Goal: Task Accomplishment & Management: Use online tool/utility

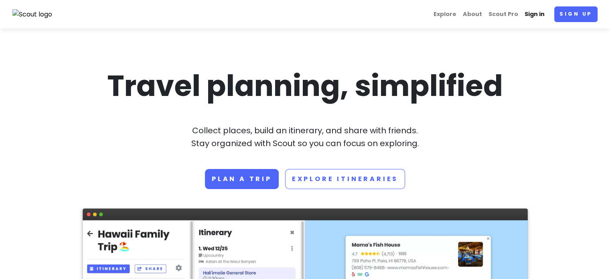
click at [538, 17] on link "Sign in" at bounding box center [534, 14] width 26 height 16
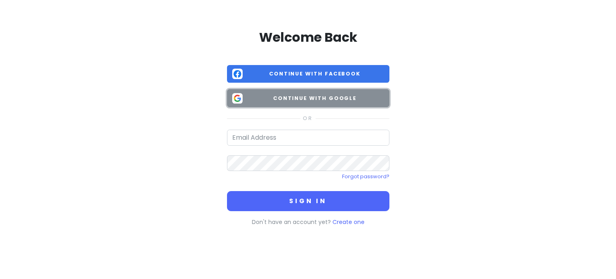
click at [339, 99] on span "Continue with Google" at bounding box center [315, 98] width 138 height 8
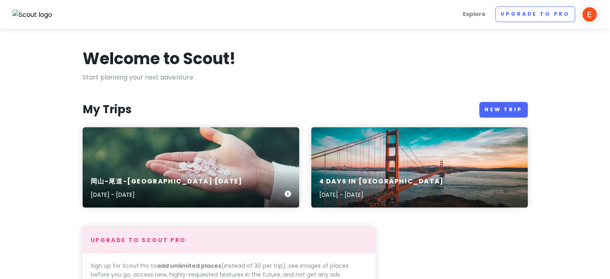
click at [180, 152] on div "岡山-尾道-[GEOGRAPHIC_DATA] [DATE], 2025 - [DATE]" at bounding box center [191, 167] width 216 height 80
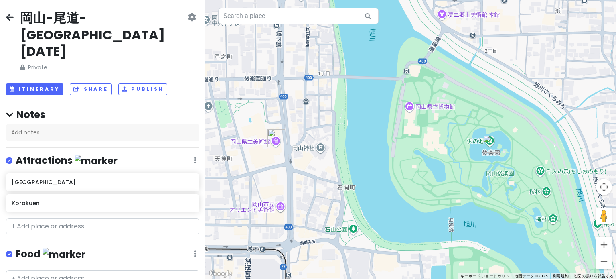
drag, startPoint x: 436, startPoint y: 153, endPoint x: 410, endPoint y: 162, distance: 28.1
click at [410, 162] on div at bounding box center [410, 139] width 410 height 279
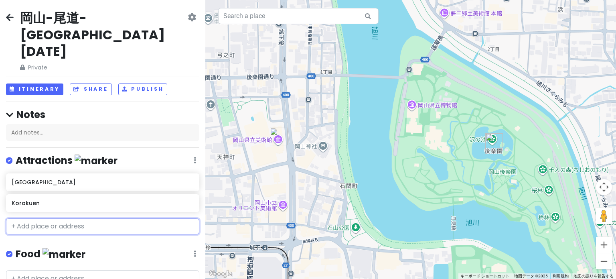
click at [75, 218] on input "text" at bounding box center [102, 226] width 193 height 16
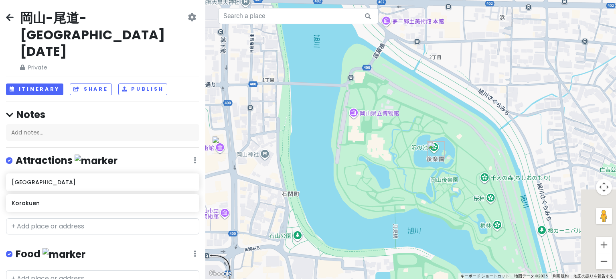
drag, startPoint x: 335, startPoint y: 163, endPoint x: 276, endPoint y: 171, distance: 59.5
click at [276, 171] on div at bounding box center [410, 139] width 410 height 279
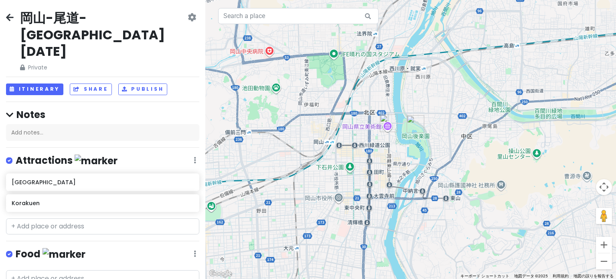
drag, startPoint x: 362, startPoint y: 204, endPoint x: 398, endPoint y: 143, distance: 70.4
click at [398, 143] on div at bounding box center [410, 139] width 410 height 279
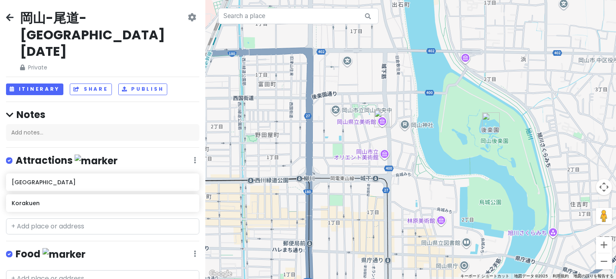
drag, startPoint x: 399, startPoint y: 143, endPoint x: 380, endPoint y: 230, distance: 89.8
click at [380, 230] on div at bounding box center [410, 139] width 410 height 279
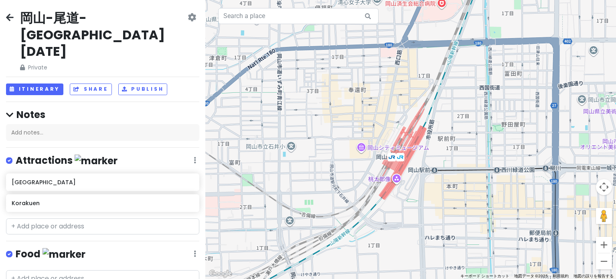
drag, startPoint x: 278, startPoint y: 192, endPoint x: 530, endPoint y: 180, distance: 252.0
click at [530, 180] on div at bounding box center [410, 139] width 410 height 279
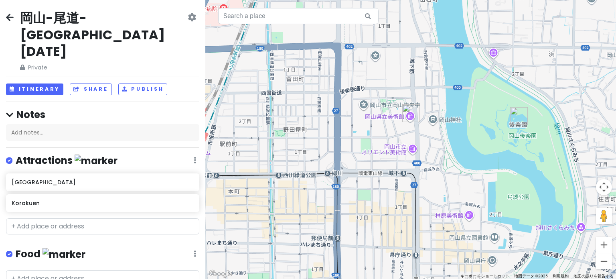
drag, startPoint x: 505, startPoint y: 156, endPoint x: 283, endPoint y: 162, distance: 221.3
click at [283, 162] on div at bounding box center [410, 139] width 410 height 279
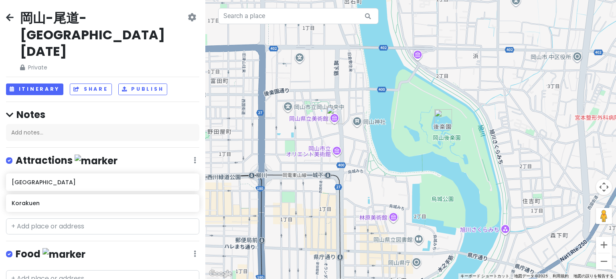
drag, startPoint x: 412, startPoint y: 155, endPoint x: 330, endPoint y: 157, distance: 81.4
click at [330, 157] on div at bounding box center [410, 139] width 410 height 279
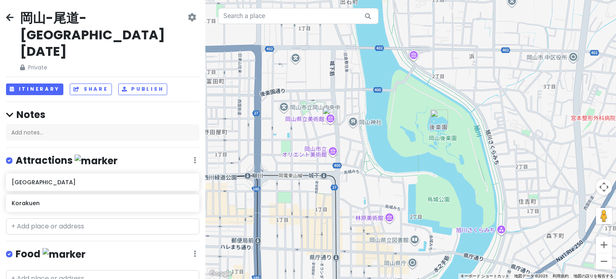
drag, startPoint x: 399, startPoint y: 151, endPoint x: 373, endPoint y: 155, distance: 25.9
click at [373, 155] on div at bounding box center [410, 139] width 410 height 279
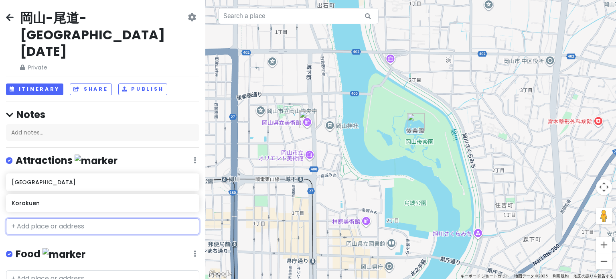
click at [77, 218] on input "text" at bounding box center [102, 226] width 193 height 16
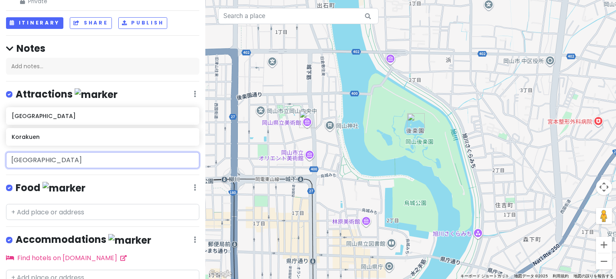
scroll to position [80, 0]
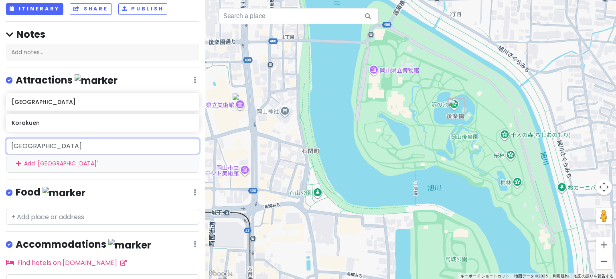
click at [135, 138] on input "[GEOGRAPHIC_DATA]" at bounding box center [102, 146] width 193 height 16
type input "Okayama airpor"
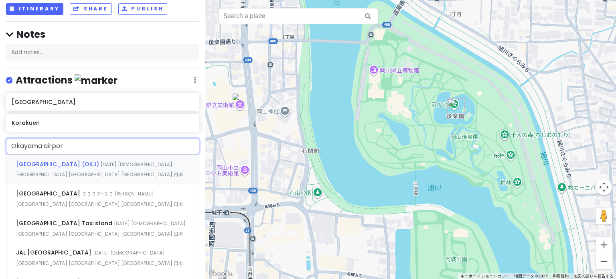
click at [96, 161] on span "[DATE] [DEMOGRAPHIC_DATA][GEOGRAPHIC_DATA] [GEOGRAPHIC_DATA] [GEOGRAPHIC_DATA] …" at bounding box center [99, 169] width 167 height 17
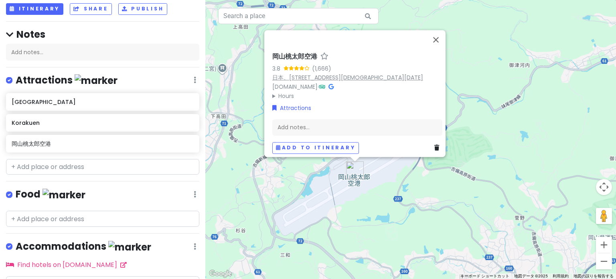
click at [296, 73] on link "日本、[STREET_ADDRESS][DEMOGRAPHIC_DATA][DATE]" at bounding box center [347, 77] width 151 height 8
click at [438, 33] on button "閉じる" at bounding box center [435, 39] width 19 height 19
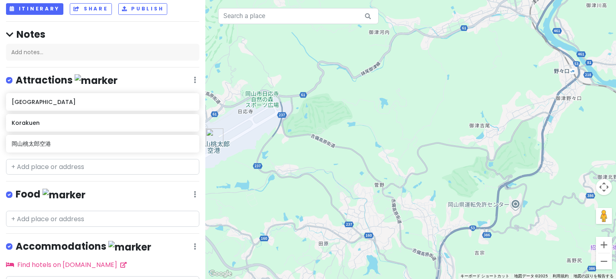
drag, startPoint x: 488, startPoint y: 138, endPoint x: 313, endPoint y: 115, distance: 175.9
click at [343, 105] on div at bounding box center [410, 139] width 410 height 279
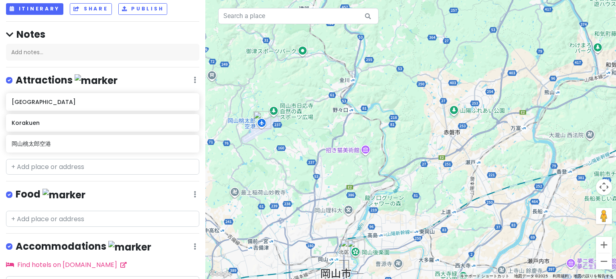
drag, startPoint x: 406, startPoint y: 109, endPoint x: 376, endPoint y: 94, distance: 33.7
click at [376, 94] on div at bounding box center [410, 139] width 410 height 279
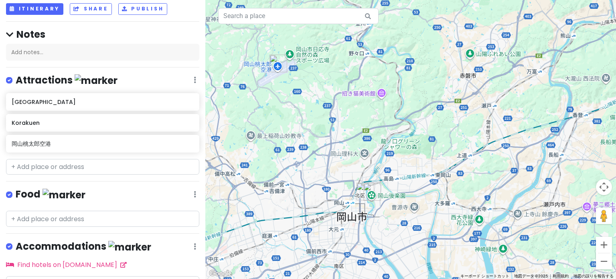
drag, startPoint x: 340, startPoint y: 170, endPoint x: 348, endPoint y: 137, distance: 34.1
click at [348, 137] on div at bounding box center [410, 139] width 410 height 279
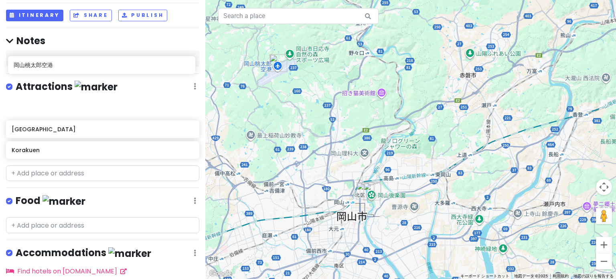
drag, startPoint x: 115, startPoint y: 110, endPoint x: 117, endPoint y: 66, distance: 44.1
click at [117, 66] on div "岡山-尾道-[GEOGRAPHIC_DATA] [DATE] Private Change Dates Make a Copy Delete Trip Go …" at bounding box center [102, 139] width 205 height 279
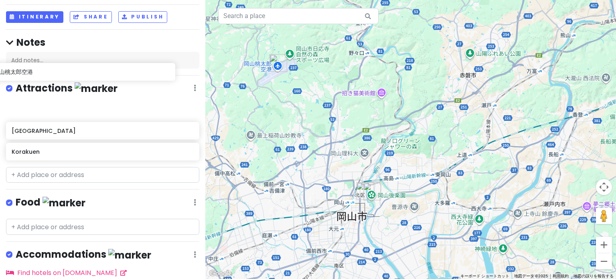
drag, startPoint x: 103, startPoint y: 117, endPoint x: 85, endPoint y: 73, distance: 48.2
click at [85, 101] on div "Okayama Prefectural [GEOGRAPHIC_DATA] Korakuen 岡山桃太郎空港" at bounding box center [102, 132] width 205 height 62
click at [79, 82] on img at bounding box center [96, 88] width 43 height 12
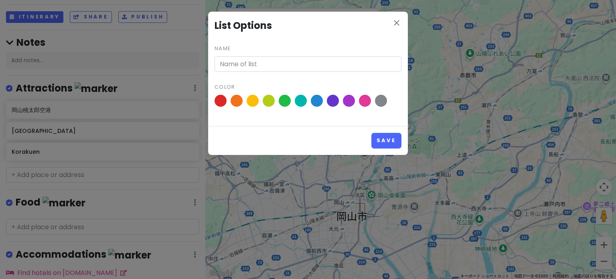
type input "Attractions"
click at [394, 20] on icon "close" at bounding box center [397, 23] width 10 height 10
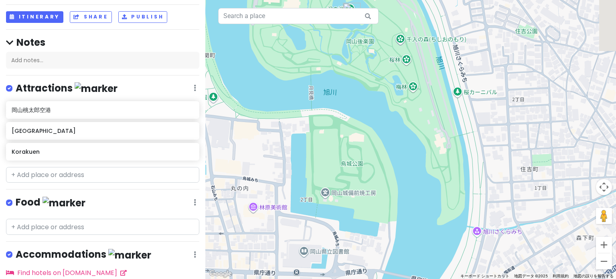
drag, startPoint x: 399, startPoint y: 145, endPoint x: 442, endPoint y: 244, distance: 108.4
click at [442, 244] on div at bounding box center [410, 139] width 410 height 279
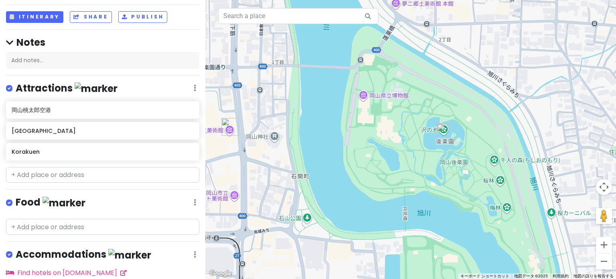
drag, startPoint x: 407, startPoint y: 151, endPoint x: 491, endPoint y: 245, distance: 125.8
click at [491, 245] on div at bounding box center [410, 139] width 410 height 279
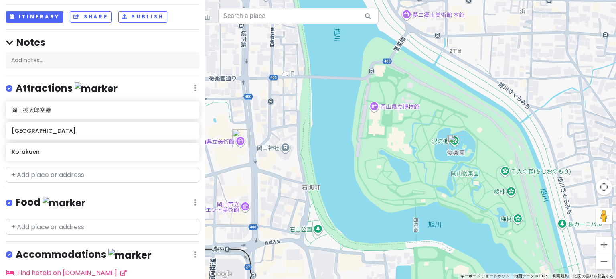
click at [462, 174] on div at bounding box center [410, 139] width 410 height 279
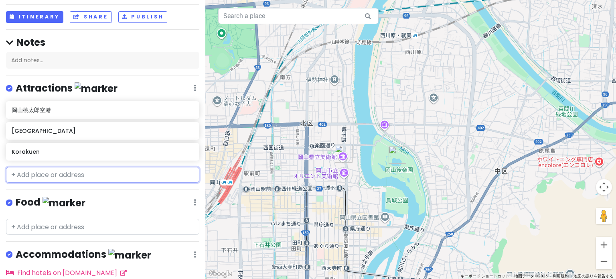
click at [75, 167] on input "text" at bounding box center [102, 175] width 193 height 16
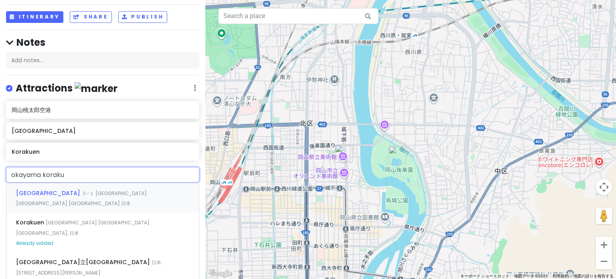
type input "okayama koraku"
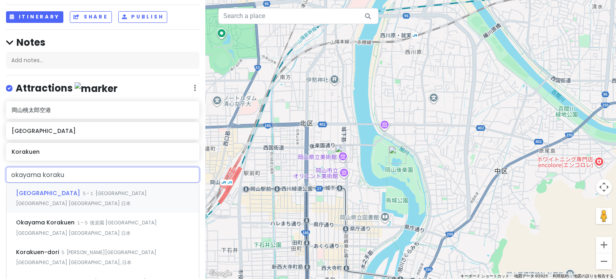
click at [76, 189] on span "[GEOGRAPHIC_DATA]" at bounding box center [49, 193] width 66 height 8
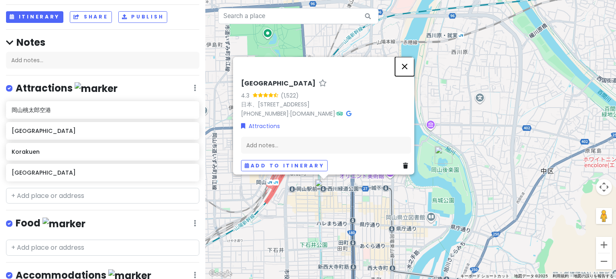
click at [410, 62] on button "閉じる" at bounding box center [404, 66] width 19 height 19
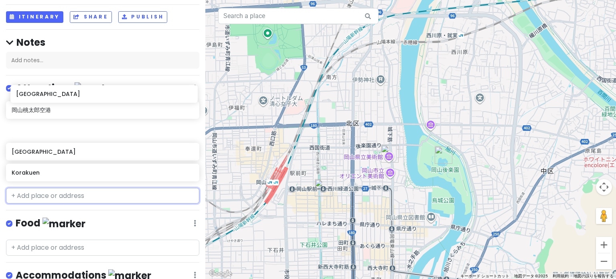
drag, startPoint x: 105, startPoint y: 141, endPoint x: 109, endPoint y: 97, distance: 43.9
click at [109, 101] on div "岡山[GEOGRAPHIC_DATA]" at bounding box center [102, 142] width 205 height 83
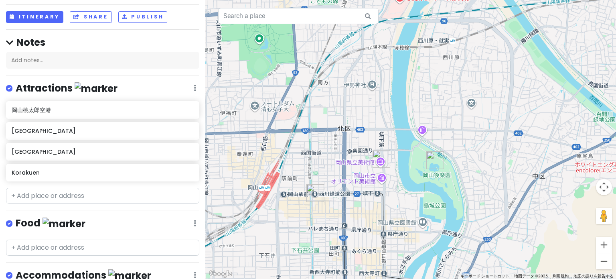
drag, startPoint x: 424, startPoint y: 179, endPoint x: 414, endPoint y: 185, distance: 11.3
click at [414, 185] on div at bounding box center [410, 139] width 410 height 279
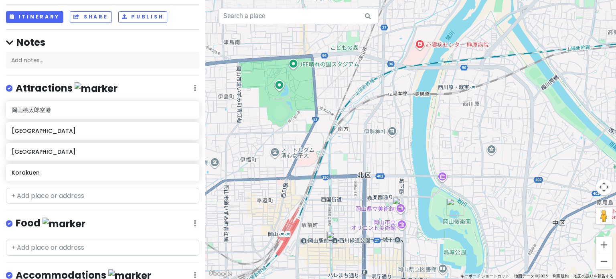
drag, startPoint x: 315, startPoint y: 114, endPoint x: 337, endPoint y: 164, distance: 54.2
click at [337, 164] on div at bounding box center [410, 139] width 410 height 279
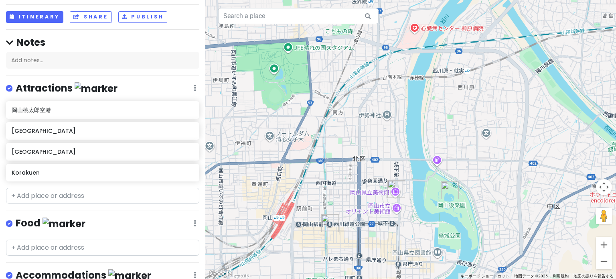
drag, startPoint x: 341, startPoint y: 206, endPoint x: 336, endPoint y: 189, distance: 18.0
click at [336, 189] on div at bounding box center [410, 139] width 410 height 279
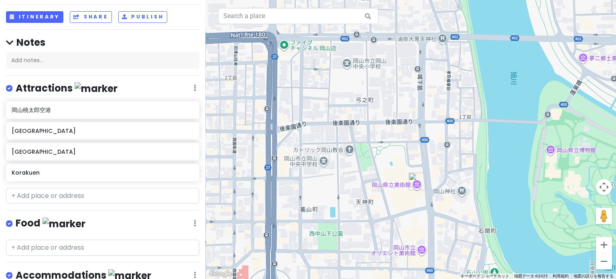
click at [416, 179] on img "Okayama Prefectural Museum of Art" at bounding box center [417, 181] width 18 height 18
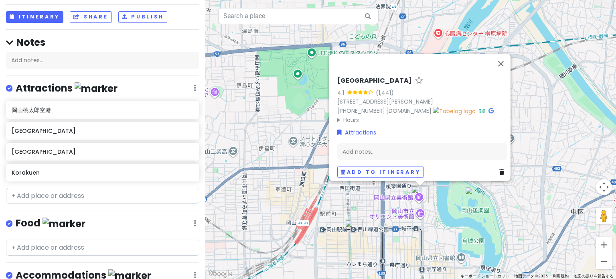
click at [441, 206] on div "[GEOGRAPHIC_DATA] 4.1 (1,441) 8-48 [GEOGRAPHIC_DATA][PERSON_NAME], [GEOGRAPHIC_…" at bounding box center [410, 139] width 410 height 279
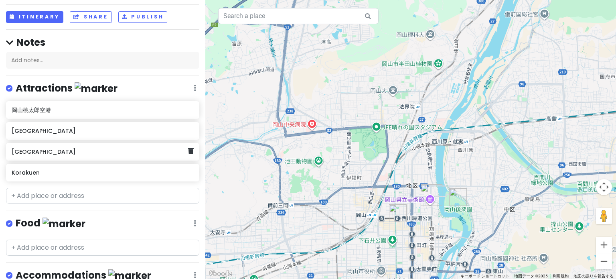
click at [141, 148] on h6 "[GEOGRAPHIC_DATA]" at bounding box center [100, 151] width 176 height 7
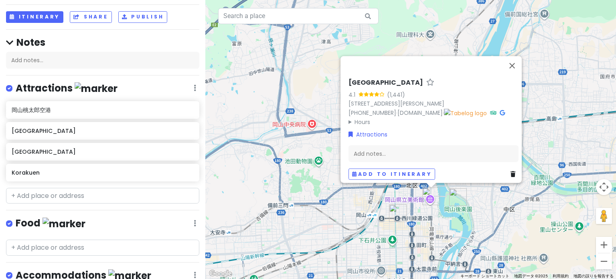
click at [395, 212] on img "後楽ホテル" at bounding box center [398, 213] width 18 height 18
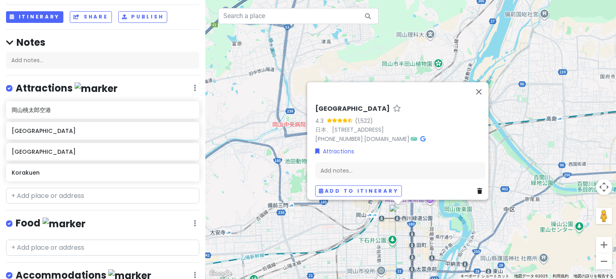
click at [194, 85] on icon at bounding box center [195, 88] width 2 height 6
click at [186, 82] on div "Attractions Edit Reorder Delete List" at bounding box center [102, 90] width 193 height 16
click at [194, 85] on icon at bounding box center [195, 88] width 2 height 6
click at [153, 82] on div "Attractions Edit Reorder Delete List" at bounding box center [102, 90] width 193 height 16
click at [184, 82] on div "Attractions Edit Reorder Delete List" at bounding box center [102, 90] width 193 height 16
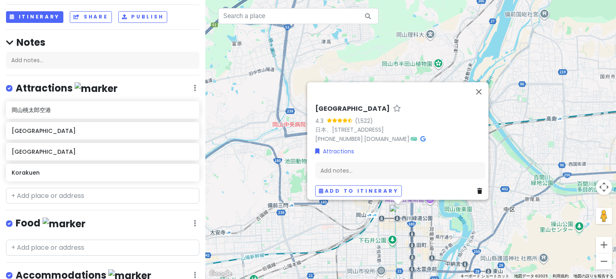
click at [194, 85] on icon at bounding box center [195, 88] width 2 height 6
click at [142, 82] on div "Attractions Edit Reorder Delete List" at bounding box center [102, 90] width 193 height 16
drag, startPoint x: 96, startPoint y: 117, endPoint x: 63, endPoint y: 143, distance: 41.9
click at [63, 164] on div "Korakuen" at bounding box center [102, 173] width 193 height 18
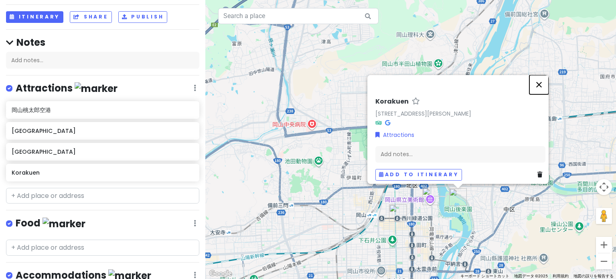
click at [540, 78] on button "閉じる" at bounding box center [538, 84] width 19 height 19
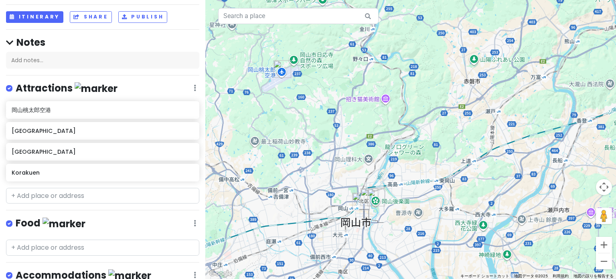
drag, startPoint x: 430, startPoint y: 120, endPoint x: 361, endPoint y: 169, distance: 84.5
click at [372, 158] on div at bounding box center [410, 139] width 410 height 279
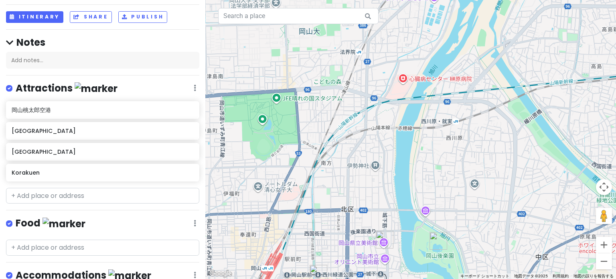
drag, startPoint x: 392, startPoint y: 246, endPoint x: 371, endPoint y: 120, distance: 127.6
click at [371, 120] on div at bounding box center [410, 139] width 410 height 279
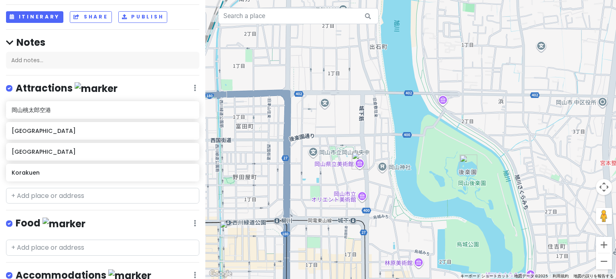
drag, startPoint x: 395, startPoint y: 226, endPoint x: 376, endPoint y: 105, distance: 121.6
click at [376, 105] on div at bounding box center [410, 139] width 410 height 279
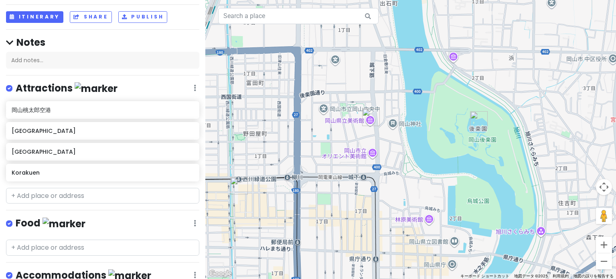
drag, startPoint x: 368, startPoint y: 155, endPoint x: 381, endPoint y: 152, distance: 13.5
click at [381, 152] on div at bounding box center [410, 139] width 410 height 279
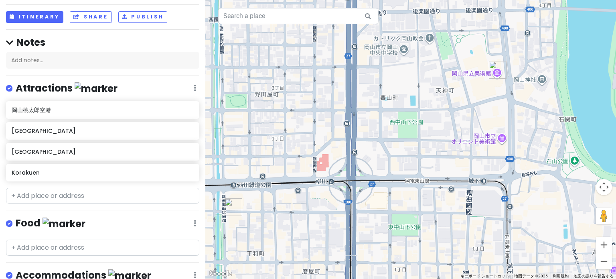
drag, startPoint x: 371, startPoint y: 163, endPoint x: 506, endPoint y: 152, distance: 135.5
click at [506, 152] on div at bounding box center [410, 139] width 410 height 279
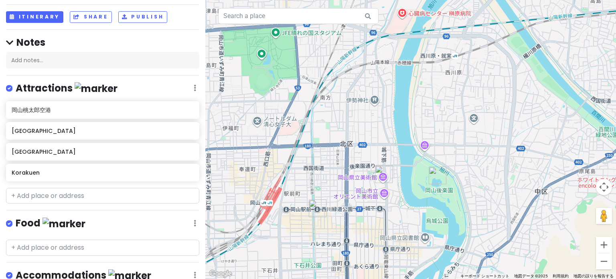
drag, startPoint x: 484, startPoint y: 158, endPoint x: 386, endPoint y: 192, distance: 103.4
click at [386, 192] on div at bounding box center [410, 139] width 410 height 279
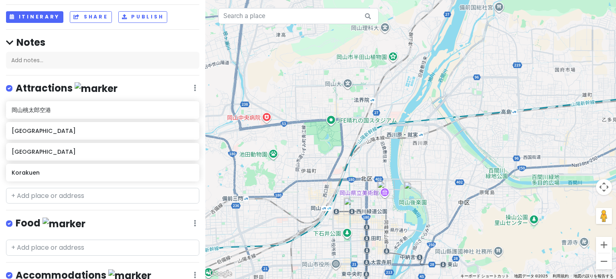
drag, startPoint x: 376, startPoint y: 121, endPoint x: 376, endPoint y: 135, distance: 13.6
click at [376, 135] on div at bounding box center [410, 139] width 410 height 279
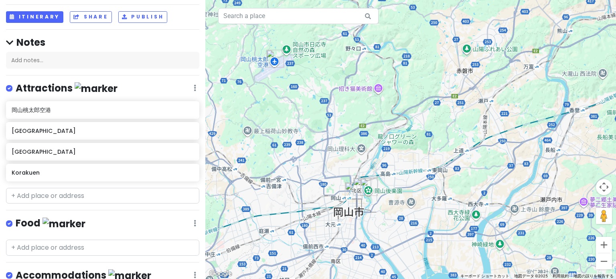
drag, startPoint x: 360, startPoint y: 139, endPoint x: 350, endPoint y: 162, distance: 24.8
click at [350, 162] on div at bounding box center [410, 139] width 410 height 279
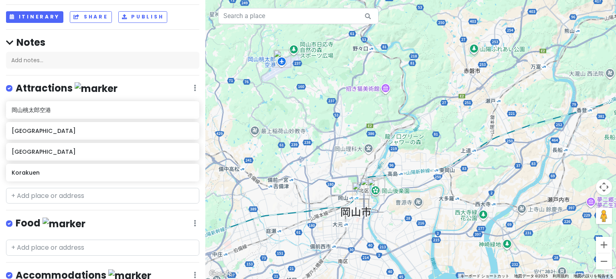
drag, startPoint x: 353, startPoint y: 134, endPoint x: 269, endPoint y: 1, distance: 157.6
click at [341, 109] on div at bounding box center [410, 139] width 410 height 279
